Goal: Task Accomplishment & Management: Manage account settings

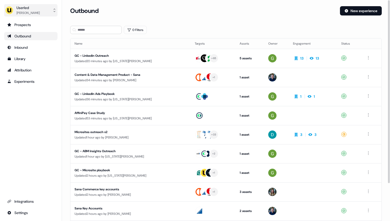
click at [43, 14] on button "Userled [PERSON_NAME]" at bounding box center [30, 10] width 53 height 12
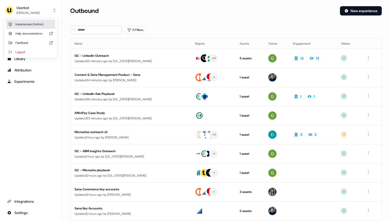
click at [40, 23] on div "Impersonate (Admin)" at bounding box center [30, 24] width 49 height 9
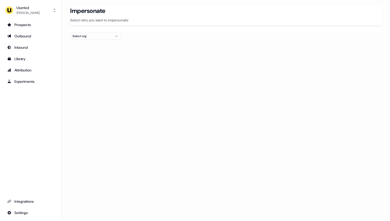
click at [86, 36] on div "Select org" at bounding box center [91, 36] width 39 height 5
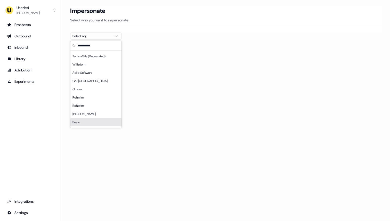
click at [90, 121] on div "Beavr" at bounding box center [95, 122] width 51 height 8
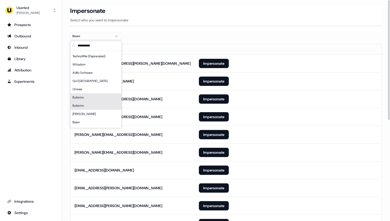
click at [193, 31] on div "Impersonate Select who you want to impersonate" at bounding box center [225, 19] width 311 height 26
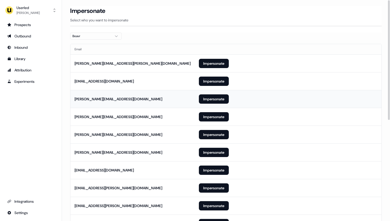
scroll to position [186, 0]
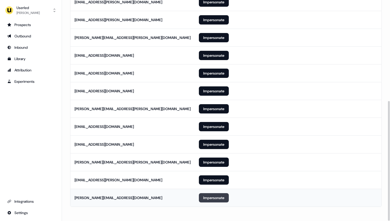
click at [208, 197] on button "Impersonate" at bounding box center [214, 197] width 30 height 9
